Goal: Check status: Check status

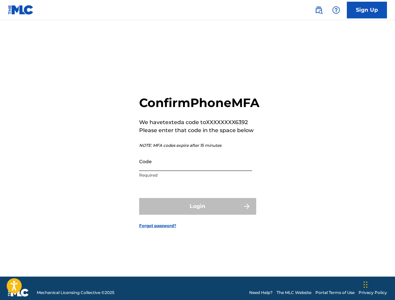
click at [149, 168] on input "Code" at bounding box center [195, 161] width 113 height 19
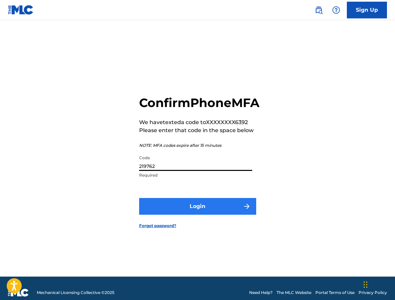
type input "219762"
click at [182, 211] on button "Login" at bounding box center [197, 206] width 117 height 17
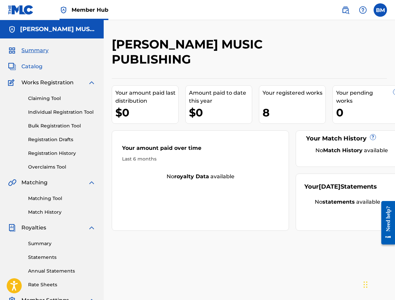
click at [33, 67] on span "Catalog" at bounding box center [31, 66] width 21 height 8
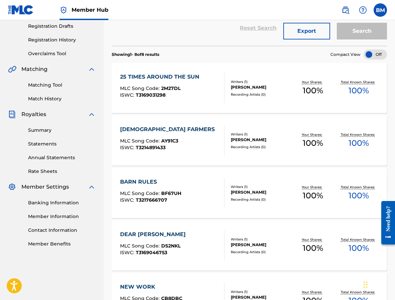
scroll to position [59, 0]
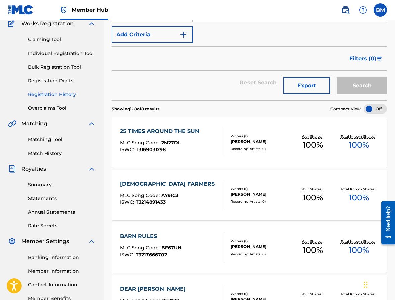
click at [39, 95] on link "Registration History" at bounding box center [61, 94] width 67 height 7
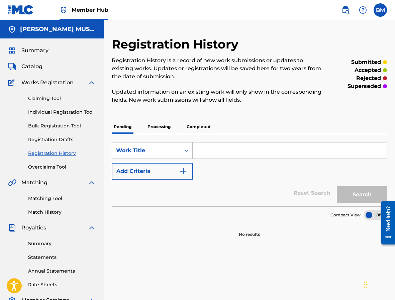
click at [192, 127] on p "Completed" at bounding box center [198, 127] width 28 height 14
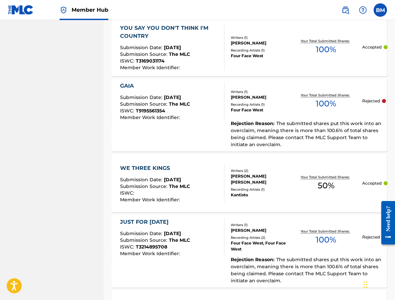
scroll to position [520, 0]
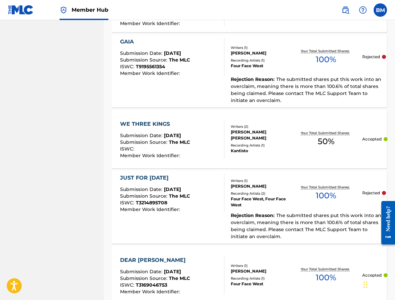
click at [137, 176] on div "JUST FOR [DATE]" at bounding box center [155, 178] width 70 height 8
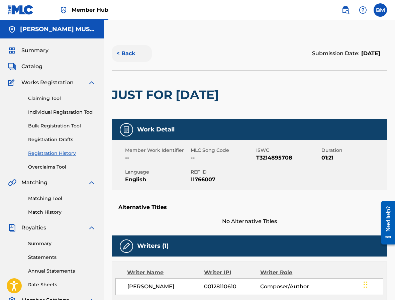
click at [118, 52] on button "< Back" at bounding box center [132, 53] width 40 height 17
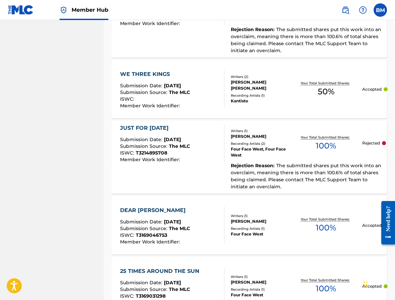
scroll to position [662, 0]
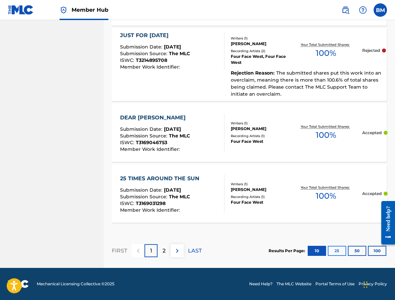
click at [336, 249] on button "25" at bounding box center [336, 251] width 18 height 10
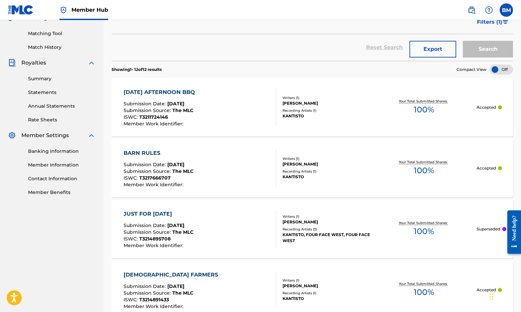
scroll to position [204, 0]
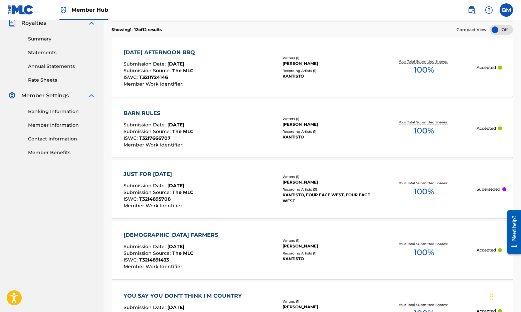
click at [394, 188] on p "Superseded" at bounding box center [489, 189] width 24 height 6
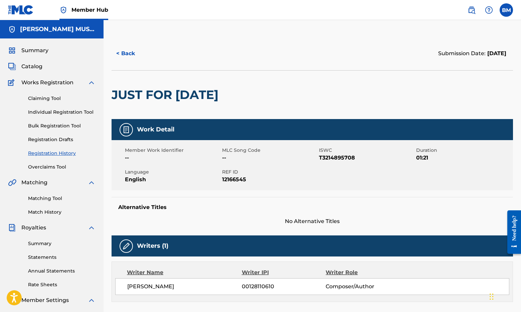
click at [92, 83] on img at bounding box center [92, 83] width 8 height 8
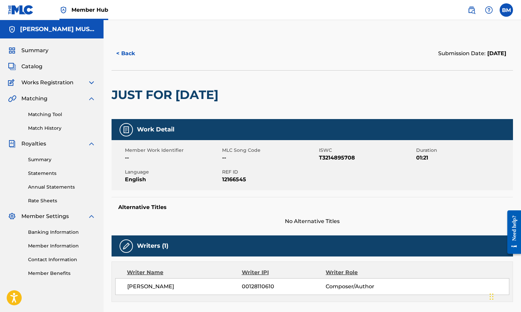
click at [92, 97] on img at bounding box center [92, 99] width 8 height 8
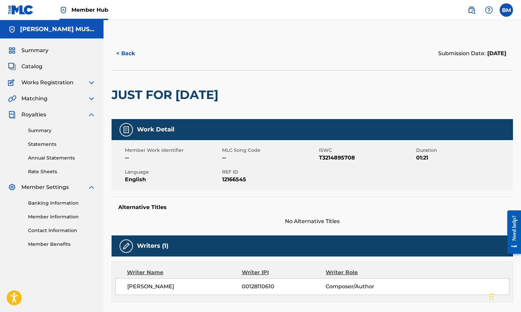
click at [92, 112] on img at bounding box center [92, 115] width 8 height 8
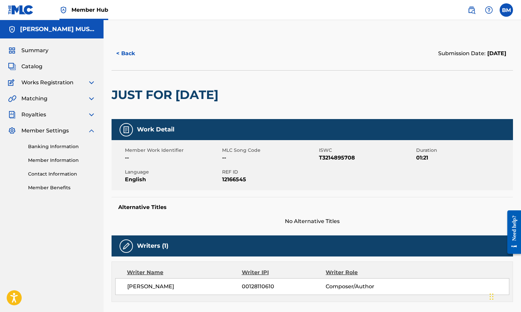
click at [92, 128] on img at bounding box center [92, 131] width 8 height 8
